Goal: Information Seeking & Learning: Learn about a topic

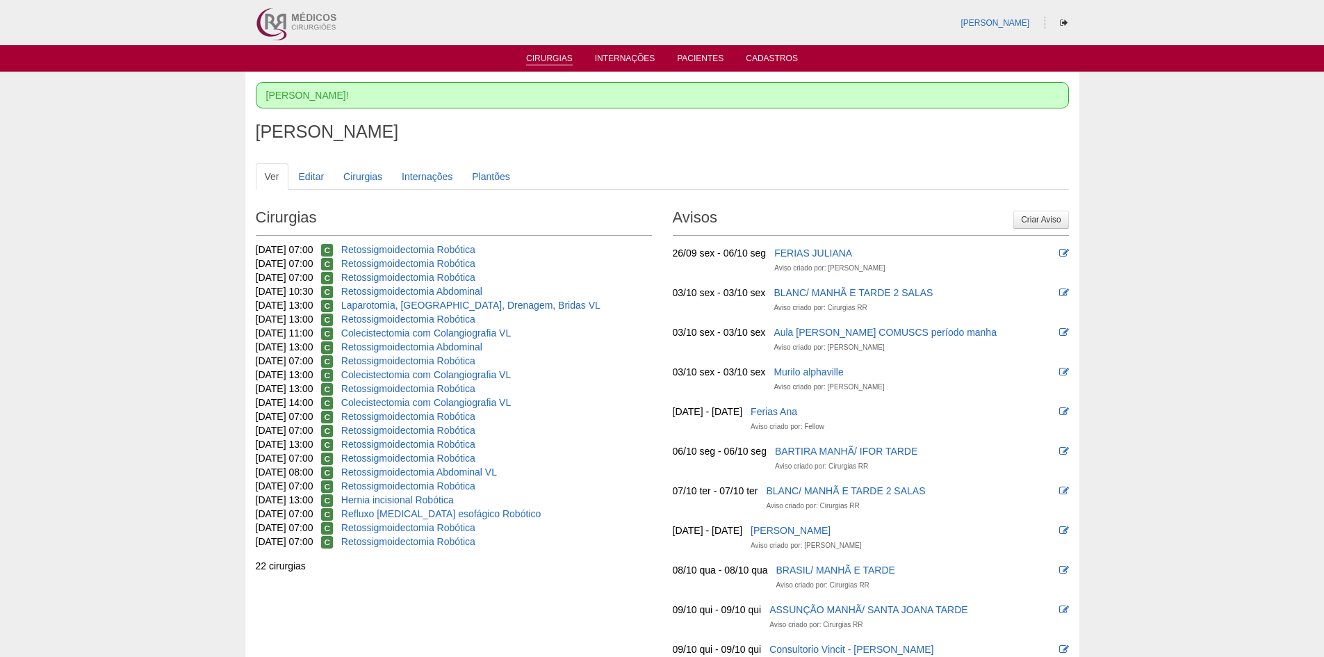
click at [549, 53] on li "Cirurgias" at bounding box center [549, 57] width 66 height 11
click at [549, 58] on link "Cirurgias" at bounding box center [549, 60] width 47 height 12
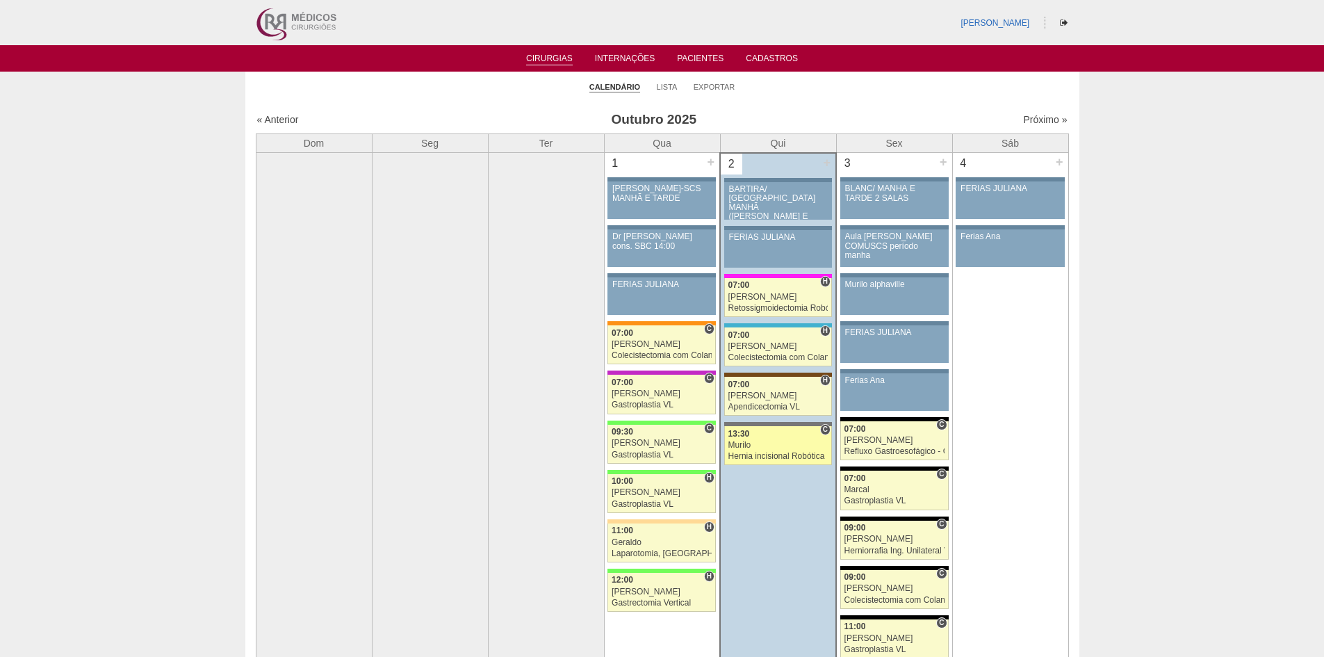
click at [801, 456] on div "Hernia incisional Robótica" at bounding box center [778, 456] width 100 height 9
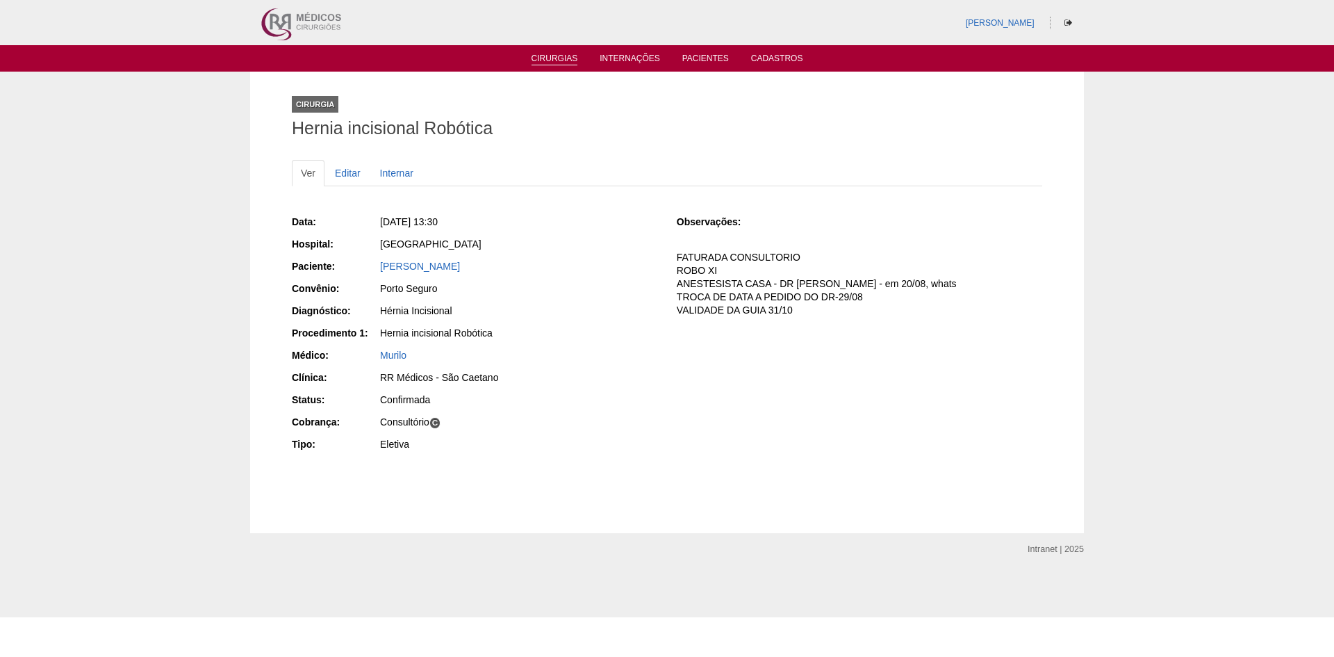
click at [566, 60] on link "Cirurgias" at bounding box center [555, 60] width 47 height 12
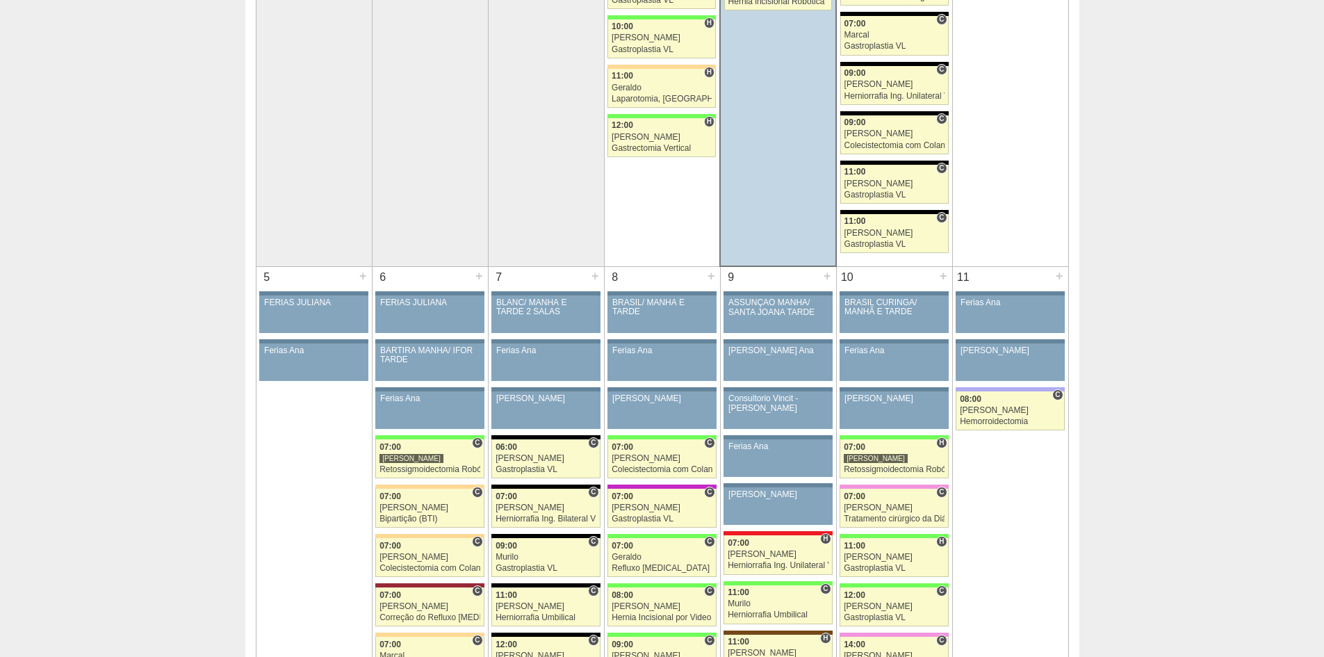
scroll to position [695, 0]
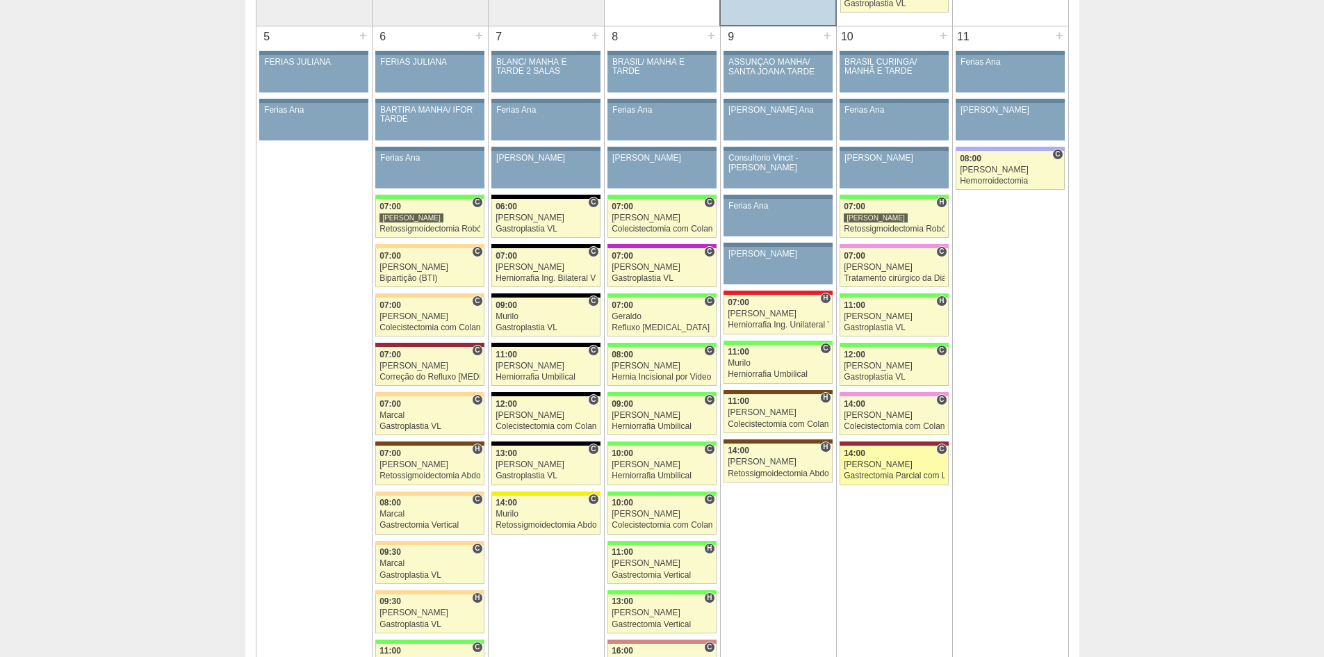
click at [901, 465] on div "[PERSON_NAME]" at bounding box center [894, 464] width 101 height 9
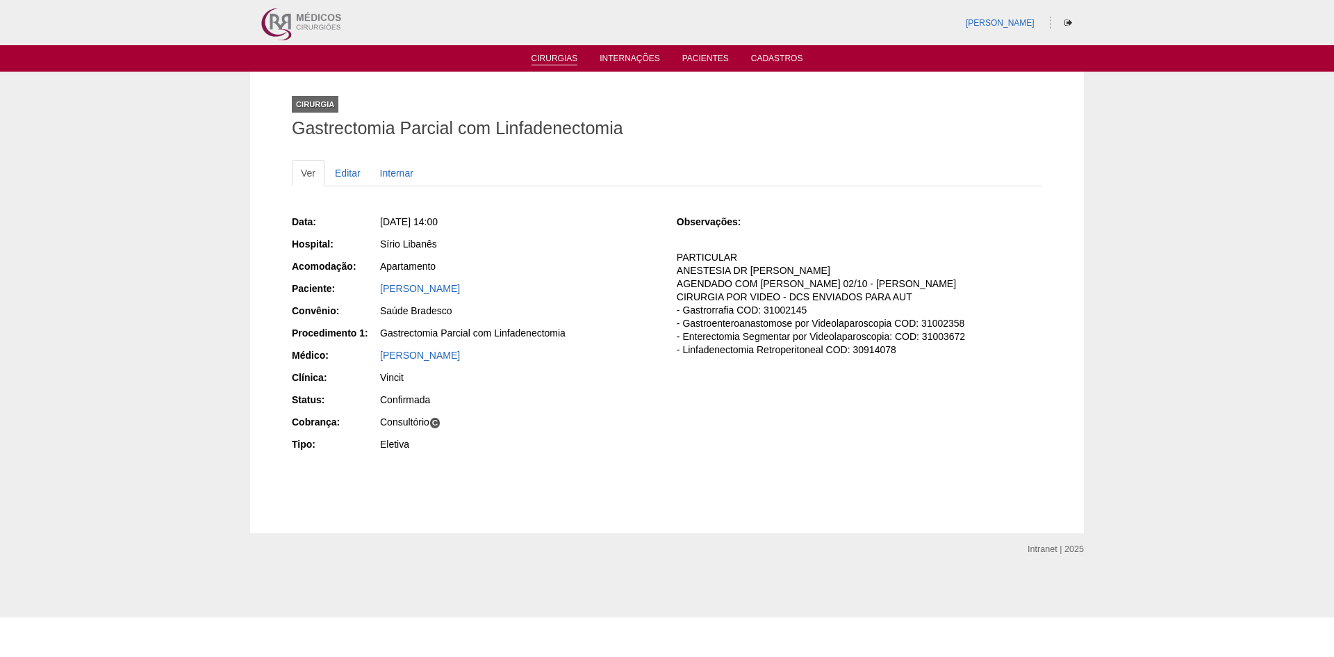
click at [547, 64] on link "Cirurgias" at bounding box center [555, 60] width 47 height 12
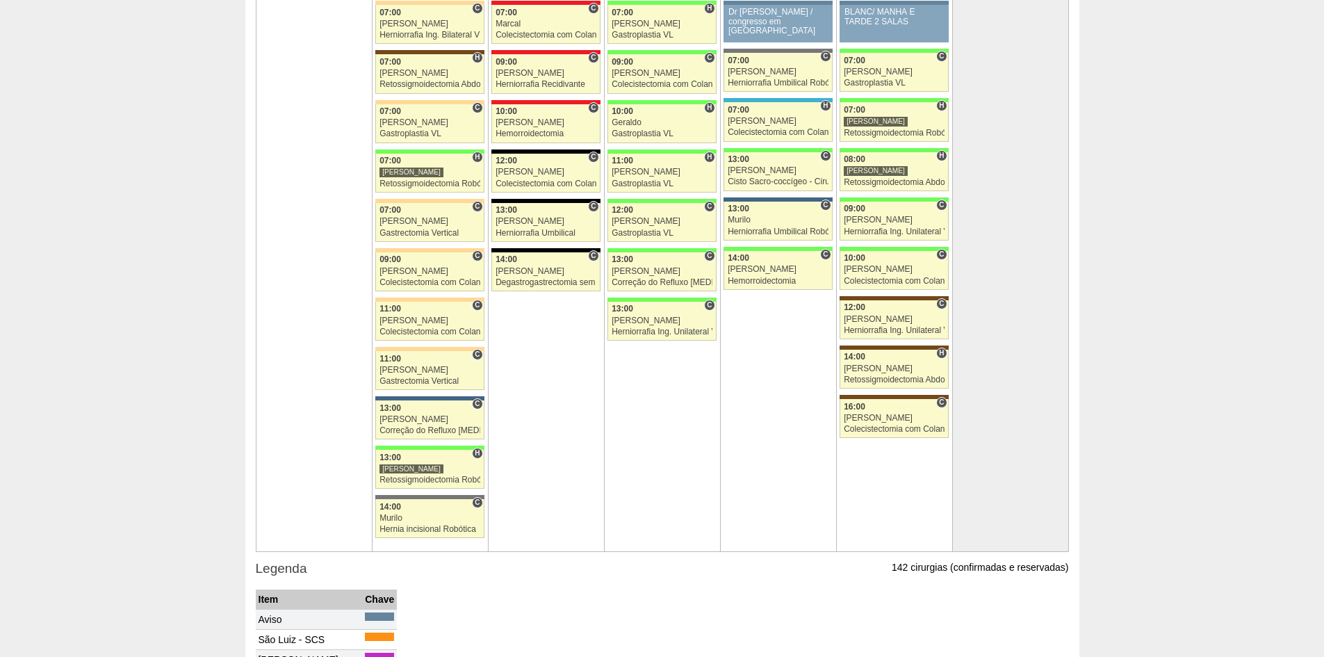
scroll to position [3058, 0]
